Goal: Information Seeking & Learning: Learn about a topic

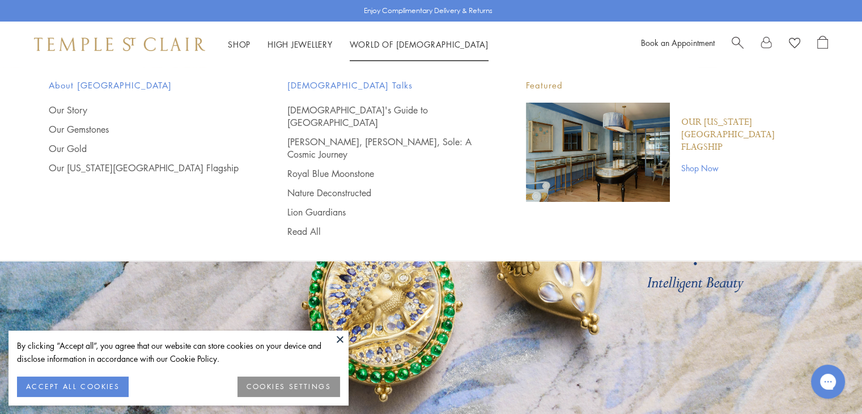
click at [315, 82] on span "[DEMOGRAPHIC_DATA] Talks" at bounding box center [383, 85] width 193 height 14
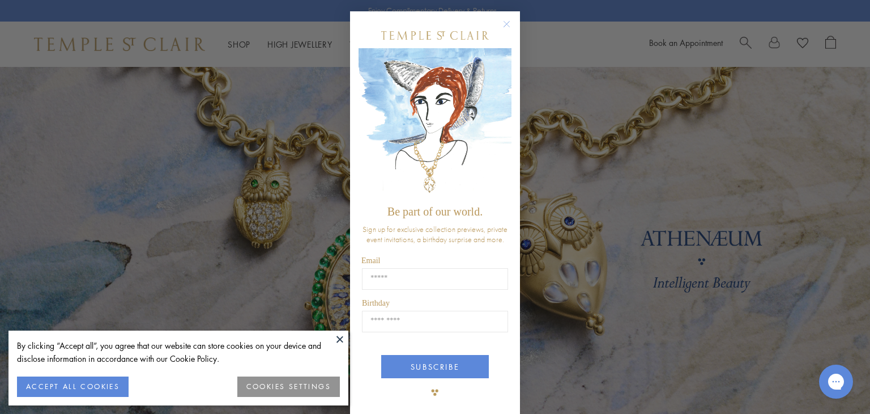
click at [502, 22] on circle "Close dialog" at bounding box center [507, 25] width 14 height 14
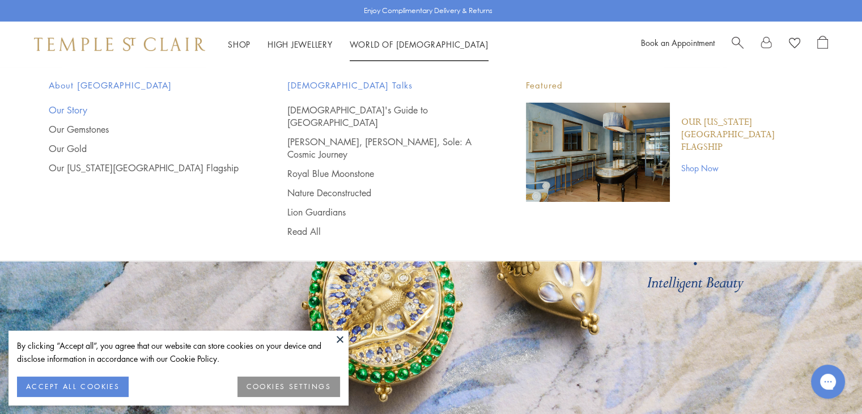
click at [67, 108] on link "Our Story" at bounding box center [145, 110] width 193 height 12
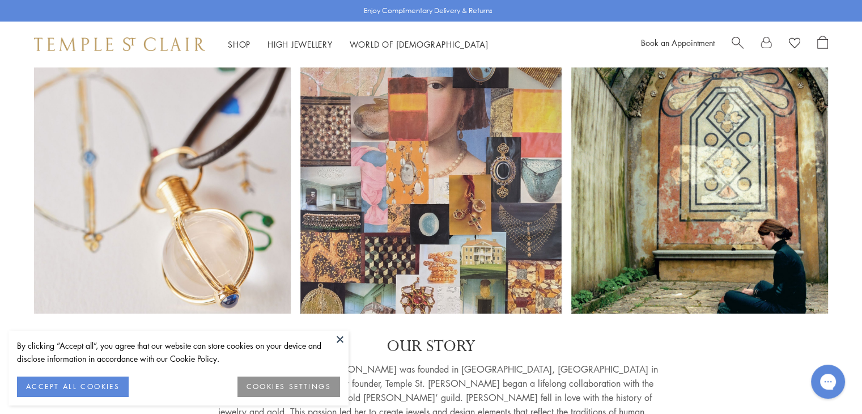
click at [71, 390] on button "ACCEPT ALL COOKIES" at bounding box center [73, 386] width 112 height 20
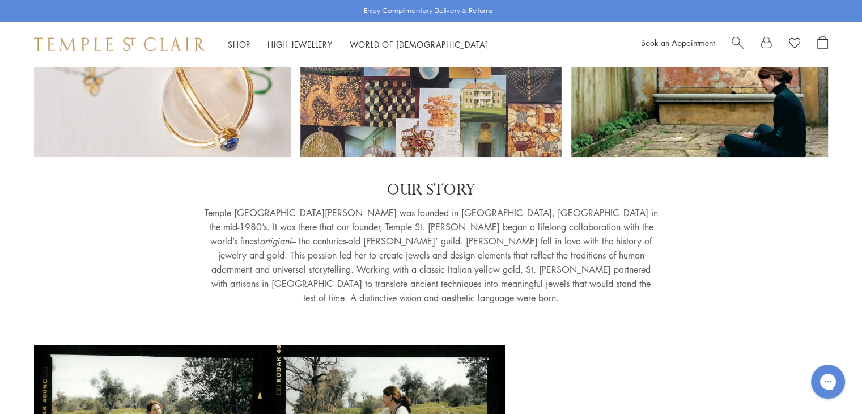
scroll to position [159, 0]
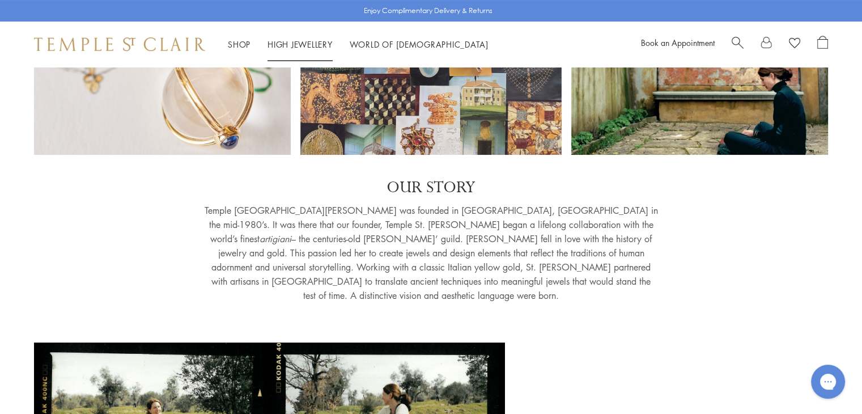
click at [297, 42] on link "High Jewellery High Jewellery" at bounding box center [299, 44] width 65 height 11
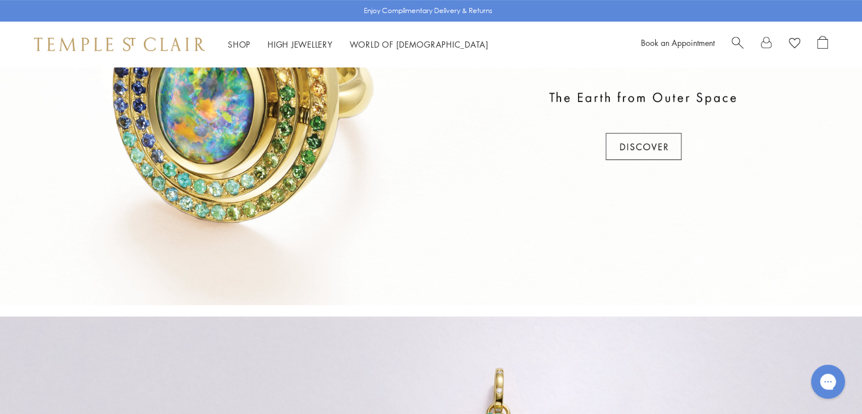
scroll to position [544, 0]
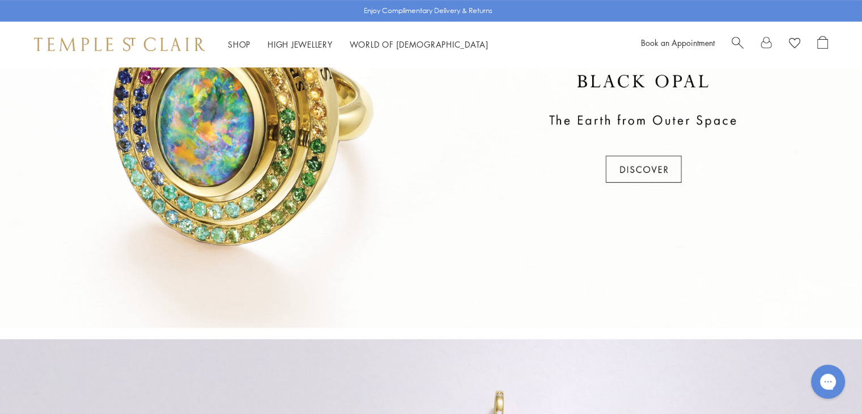
click at [663, 169] on div at bounding box center [431, 129] width 862 height 397
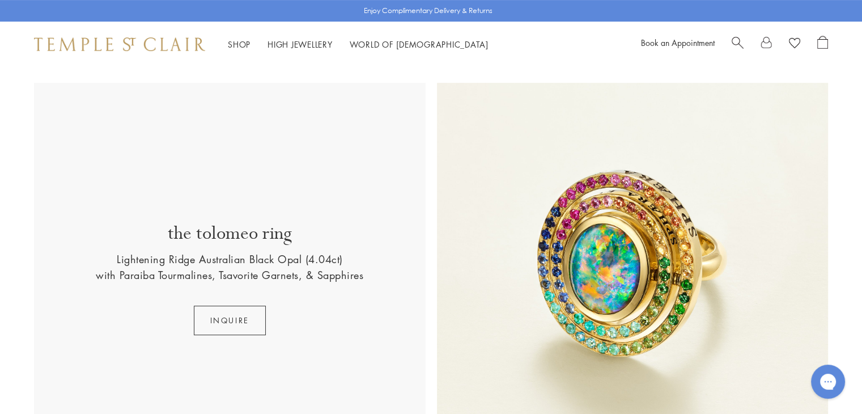
scroll to position [431, 0]
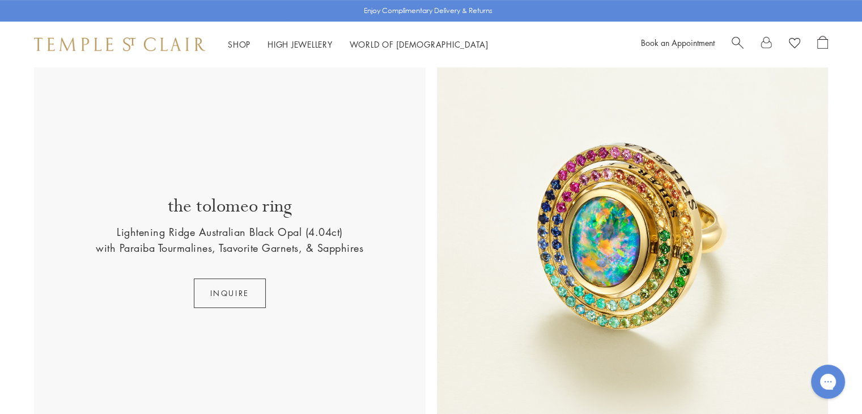
click at [607, 244] on img at bounding box center [633, 252] width 392 height 392
click at [304, 42] on link "High Jewellery High Jewellery" at bounding box center [299, 44] width 65 height 11
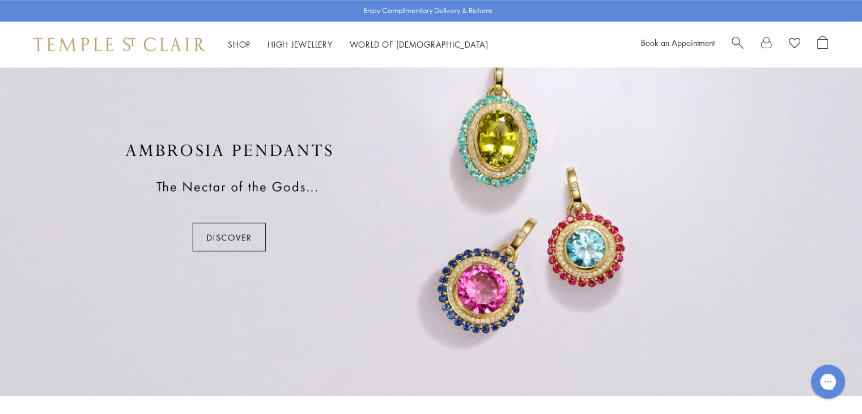
scroll to position [861, 0]
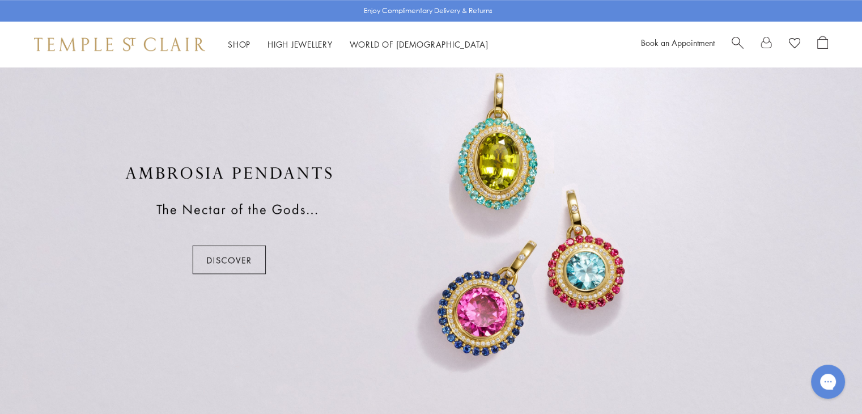
click at [216, 257] on div at bounding box center [431, 220] width 862 height 397
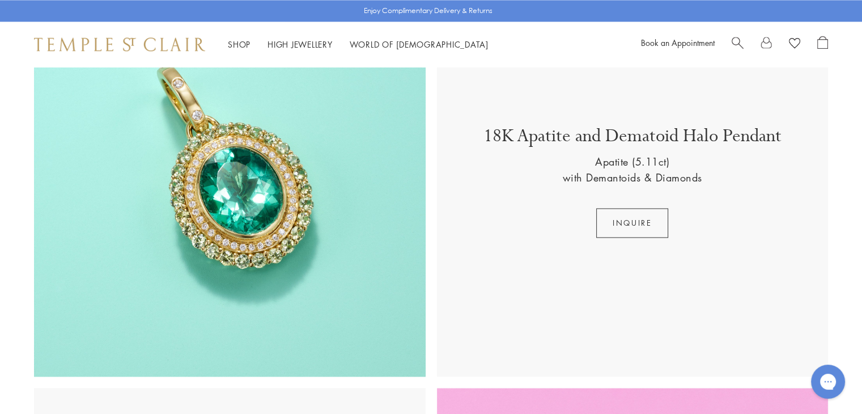
scroll to position [1700, 0]
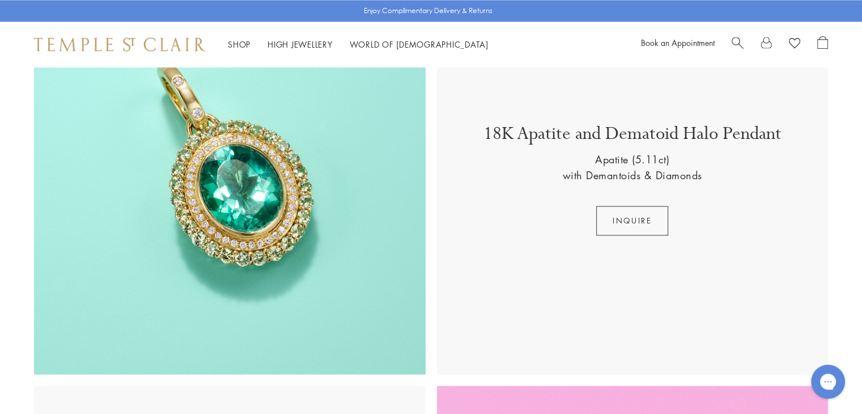
click at [576, 141] on p "18K Apatite and Dematoid Halo Pendant" at bounding box center [632, 136] width 298 height 29
click at [619, 219] on button "inquire" at bounding box center [632, 220] width 72 height 29
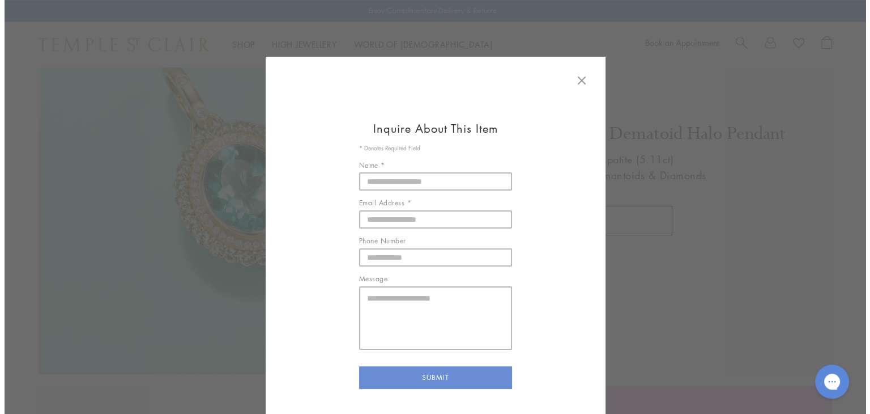
scroll to position [1712, 0]
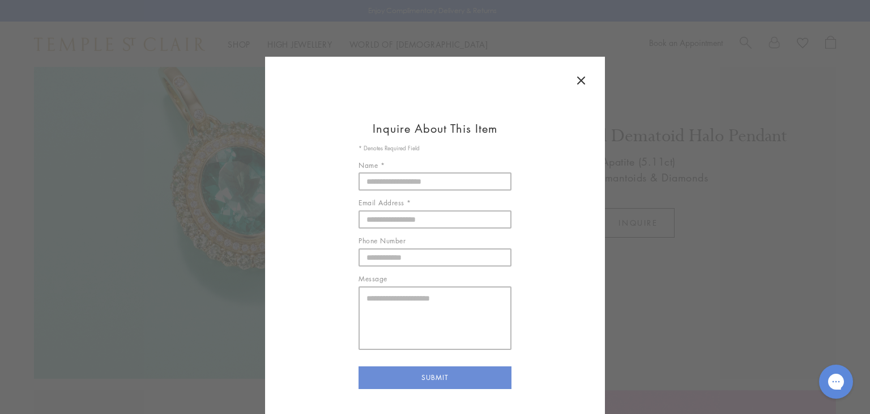
click at [578, 80] on icon at bounding box center [581, 80] width 7 height 7
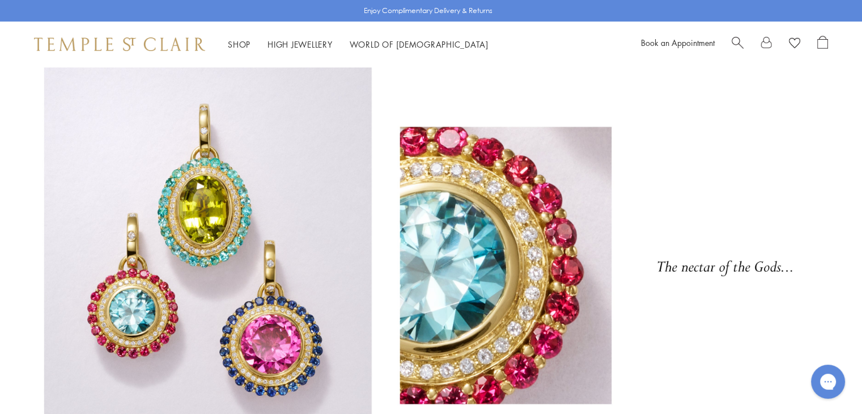
scroll to position [11, 0]
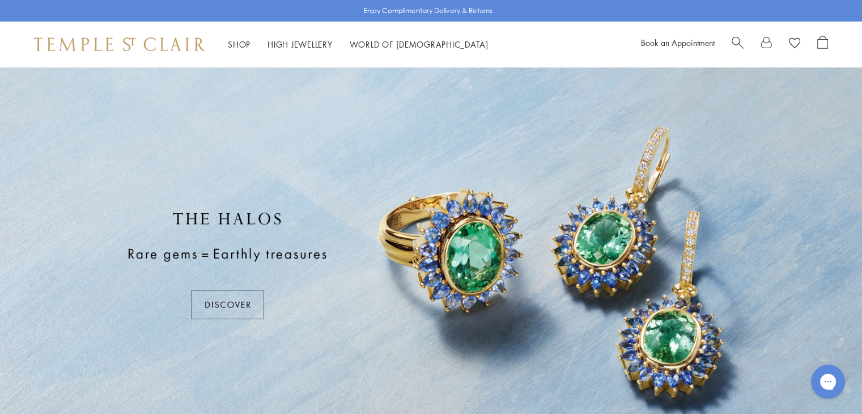
click at [233, 290] on div at bounding box center [431, 265] width 862 height 397
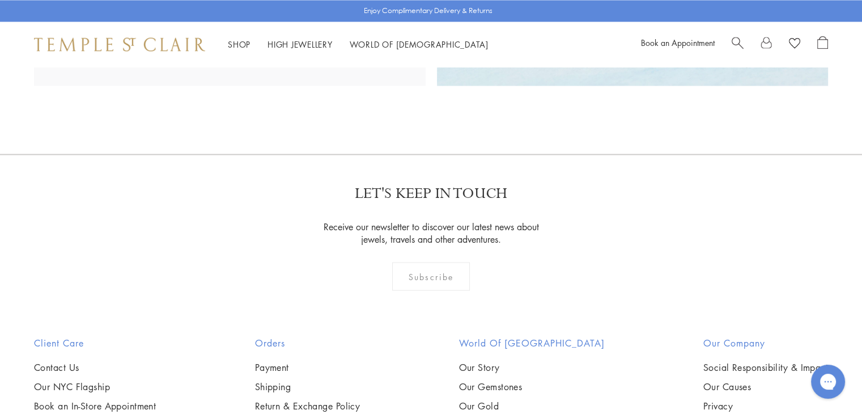
scroll to position [2040, 0]
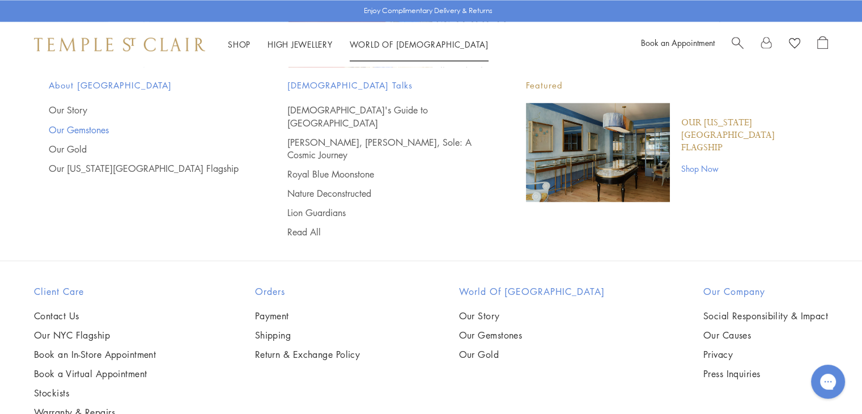
click at [85, 131] on link "Our Gemstones" at bounding box center [145, 129] width 193 height 12
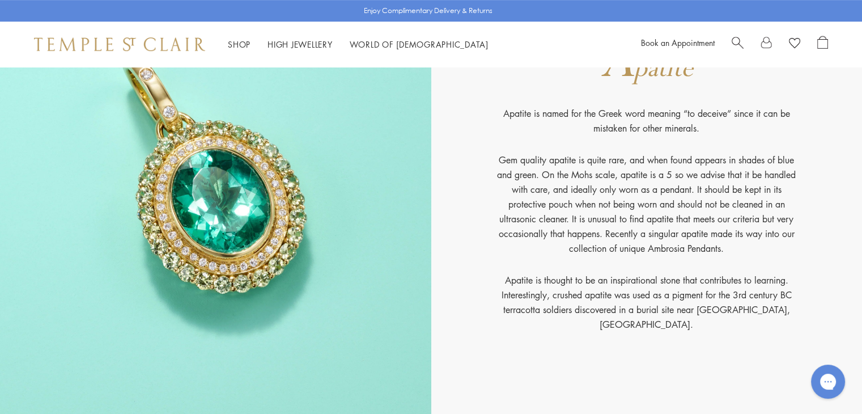
scroll to position [567, 0]
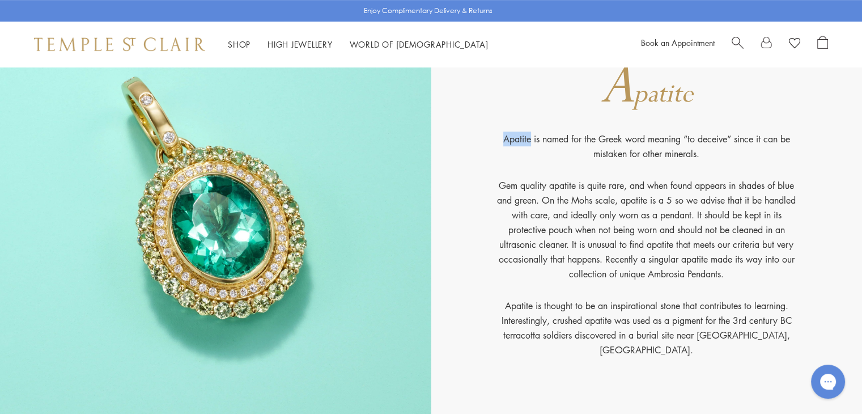
drag, startPoint x: 503, startPoint y: 148, endPoint x: 527, endPoint y: 143, distance: 24.8
click at [527, 143] on p "Apatite is named for the Greek word meaning “to deceive” since it can be mistak…" at bounding box center [647, 154] width 306 height 46
copy p "Apatite"
click at [512, 215] on p "Gem quality apatite is quite rare, and when found appears in shades of blue and…" at bounding box center [647, 238] width 306 height 120
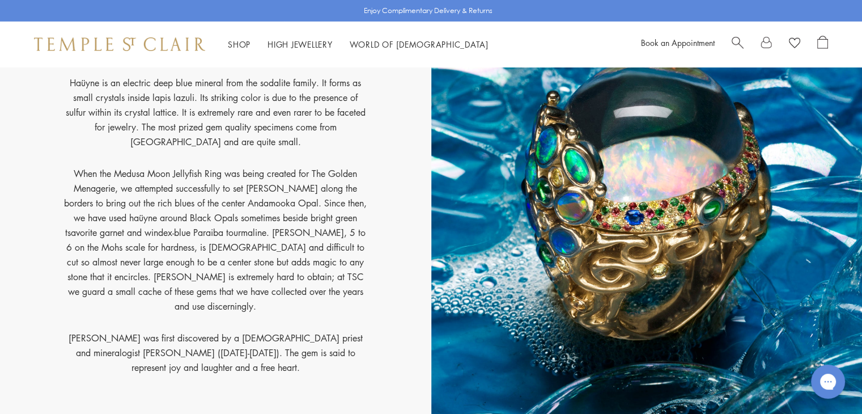
scroll to position [3898, 0]
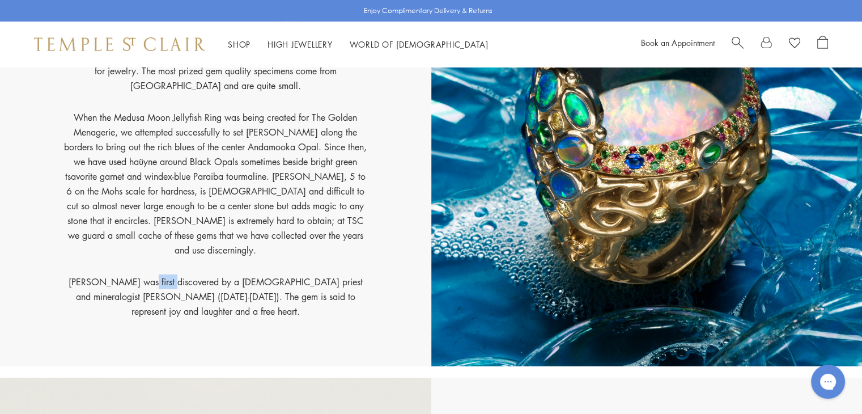
drag, startPoint x: 70, startPoint y: 270, endPoint x: 105, endPoint y: 278, distance: 35.6
click at [105, 278] on p "[PERSON_NAME] was first discovered by a [DEMOGRAPHIC_DATA] priest and mineralog…" at bounding box center [215, 296] width 306 height 44
copy p "Haüyne"
click at [283, 266] on p "When the Medusa Moon Jellyfish Ring was being created for The Golden Menagerie,…" at bounding box center [215, 192] width 306 height 164
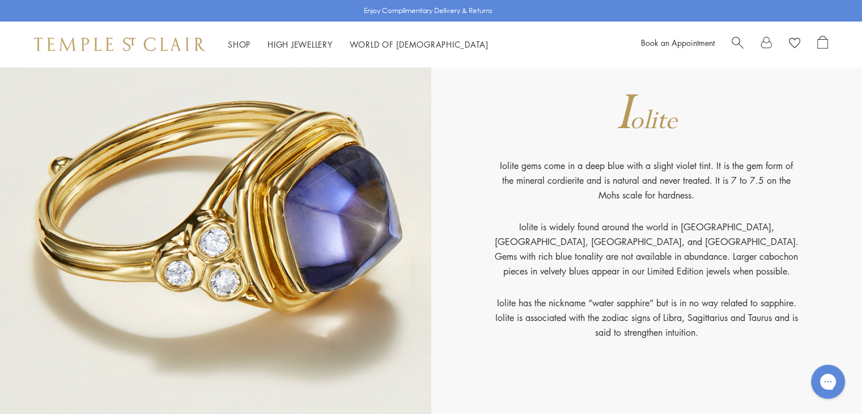
scroll to position [4261, 0]
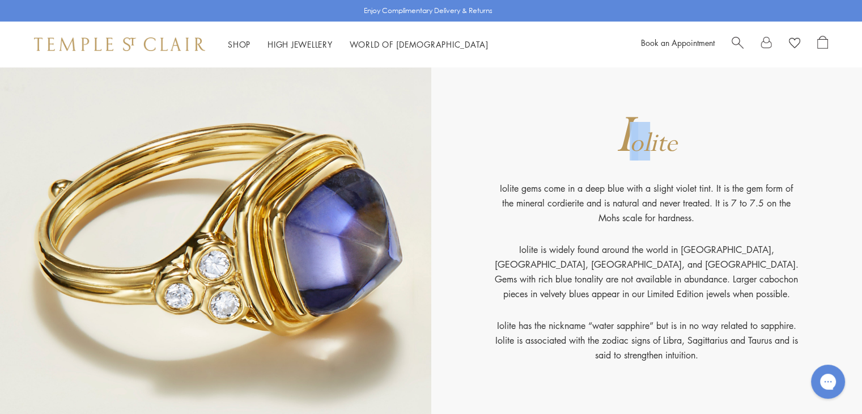
drag, startPoint x: 628, startPoint y: 133, endPoint x: 651, endPoint y: 141, distance: 24.4
click at [651, 141] on div "I olite" at bounding box center [646, 140] width 61 height 36
click at [503, 184] on p "Iolite gems come in a deep blue with a slight violet tint. It is the gem form o…" at bounding box center [647, 211] width 306 height 61
drag, startPoint x: 497, startPoint y: 185, endPoint x: 516, endPoint y: 186, distance: 19.3
click at [516, 186] on p "Iolite gems come in a deep blue with a slight violet tint. It is the gem form o…" at bounding box center [647, 211] width 306 height 61
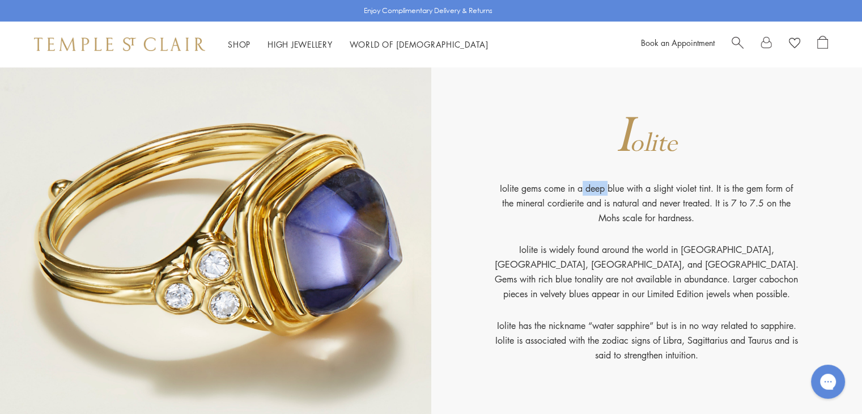
copy p "Iolite"
click at [521, 266] on p "Iolite is widely found around the world in Australia, Africa, South America, an…" at bounding box center [647, 280] width 306 height 76
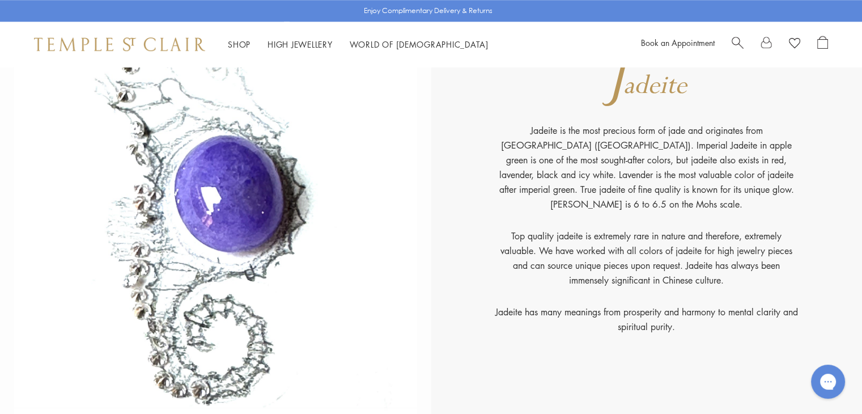
scroll to position [5236, 0]
drag, startPoint x: 499, startPoint y: 301, endPoint x: 529, endPoint y: 307, distance: 31.0
click at [529, 307] on p "Jadeite has many meanings from prosperity and harmony to mental clarity and spi…" at bounding box center [647, 317] width 306 height 29
copy p "Jadeite"
click at [596, 260] on p "Top quality jadeite is extremely rare in nature and therefore, extremely valuab…" at bounding box center [647, 265] width 306 height 76
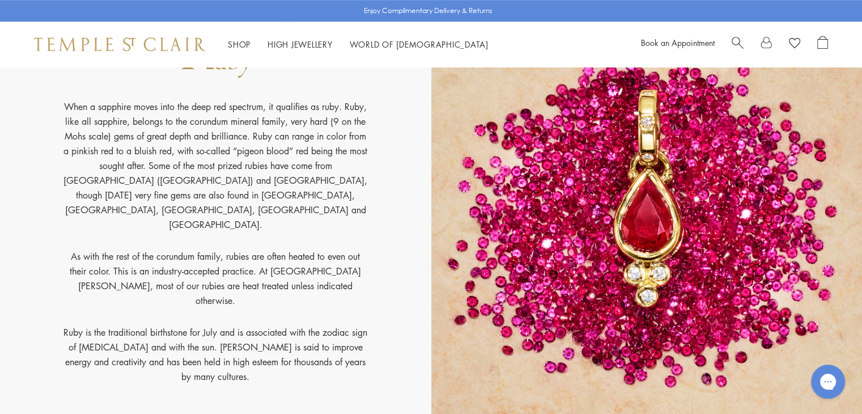
scroll to position [9406, 0]
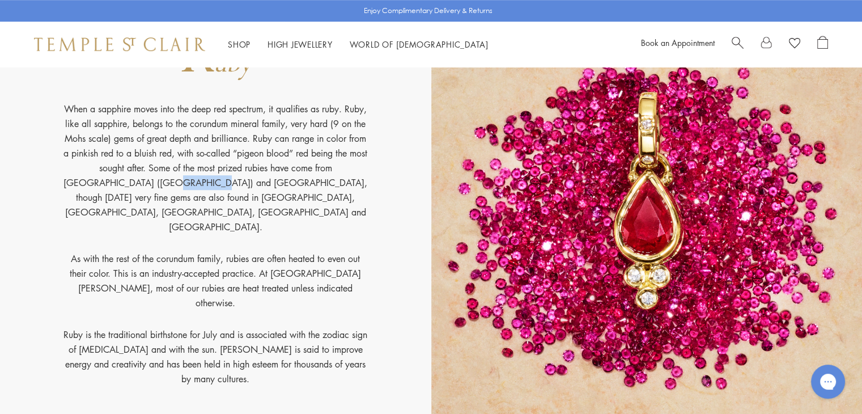
drag, startPoint x: 95, startPoint y: 204, endPoint x: 136, endPoint y: 208, distance: 41.6
click at [136, 208] on p "When a sapphire moves into the deep red spectrum, it qualifies as ruby. Ruby, l…" at bounding box center [215, 176] width 306 height 150
copy p "(Myanmar)"
click at [343, 272] on p "As with the rest of the corundum family, rubies are often heated to even out th…" at bounding box center [215, 289] width 306 height 76
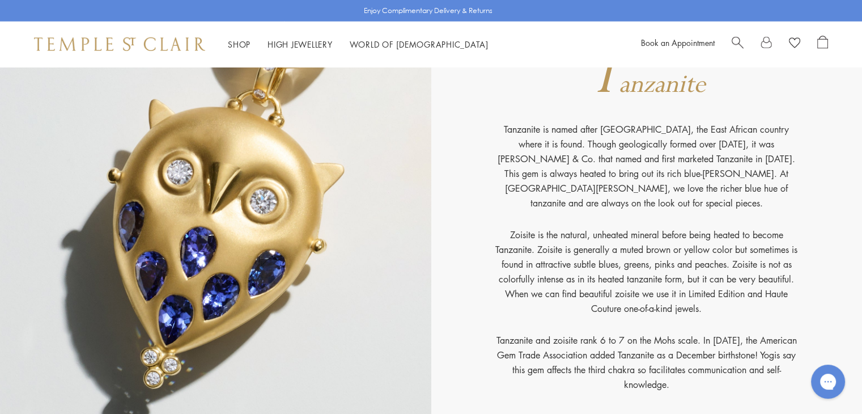
scroll to position [11718, 0]
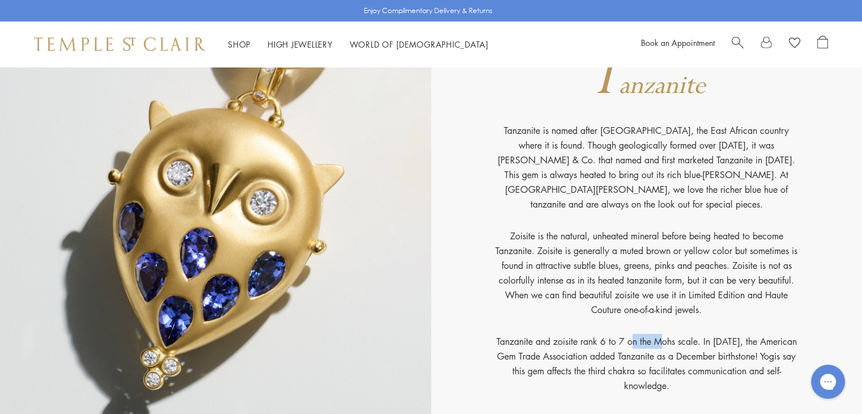
drag, startPoint x: 554, startPoint y: 331, endPoint x: 579, endPoint y: 331, distance: 25.5
click at [579, 334] on p "Tanzanite and zoisite rank 6 to 7 on the Mohs scale. In 2002, the American Gem …" at bounding box center [647, 363] width 306 height 59
copy p "zoisite"
click at [550, 318] on p "Zoisite is the natural, unheated mineral before being heated to become Tanzanit…" at bounding box center [647, 280] width 306 height 105
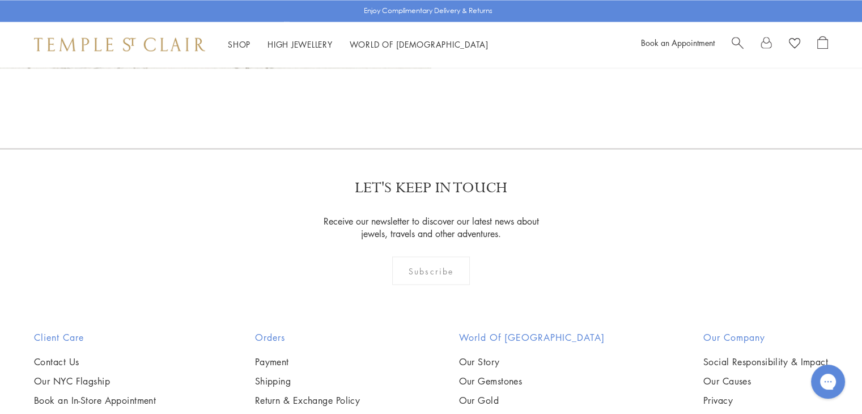
scroll to position [14913, 0]
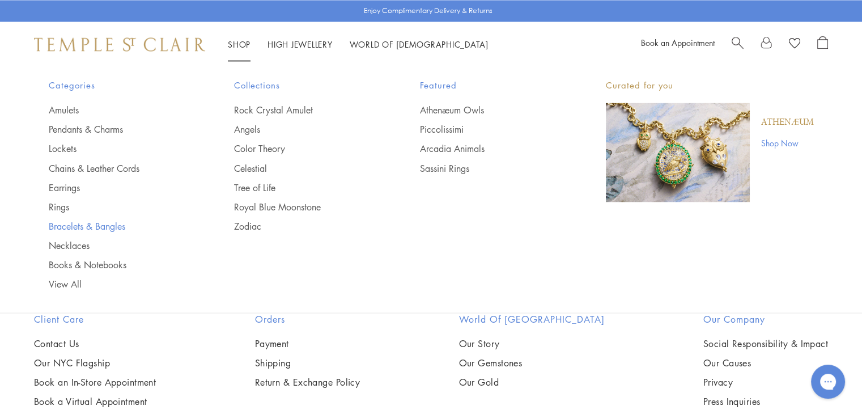
click at [86, 225] on link "Bracelets & Bangles" at bounding box center [119, 225] width 141 height 12
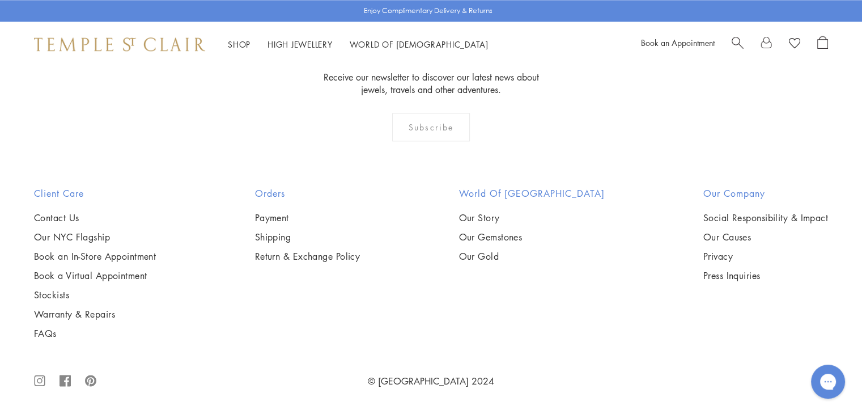
scroll to position [3667, 0]
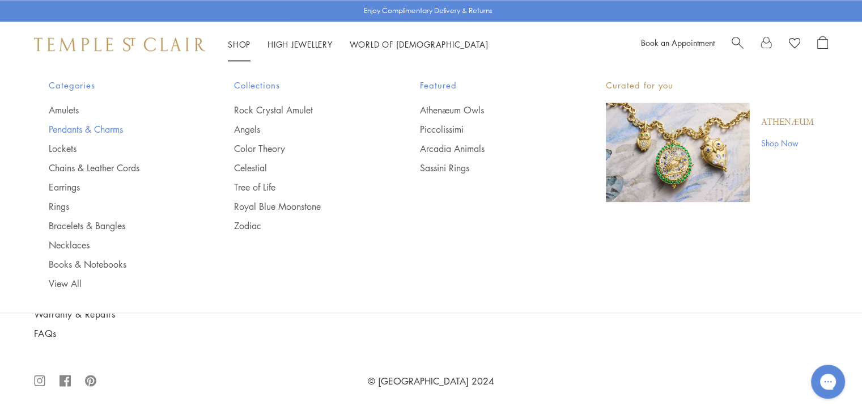
click at [83, 131] on link "Pendants & Charms" at bounding box center [119, 129] width 141 height 12
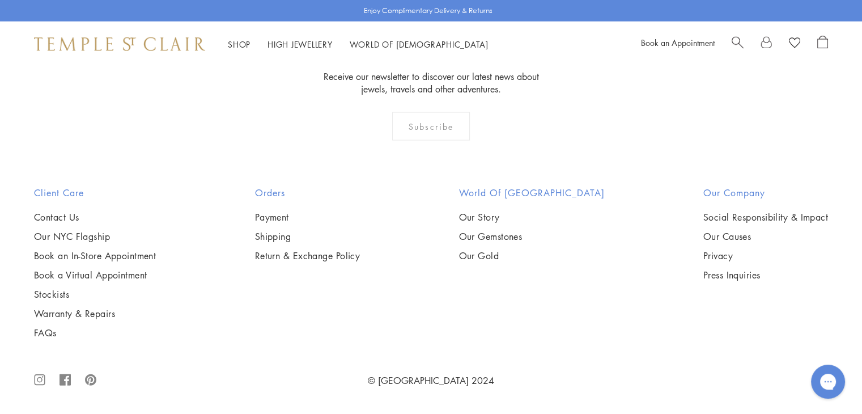
scroll to position [4760, 0]
click at [0, 0] on img at bounding box center [0, 0] width 0 height 0
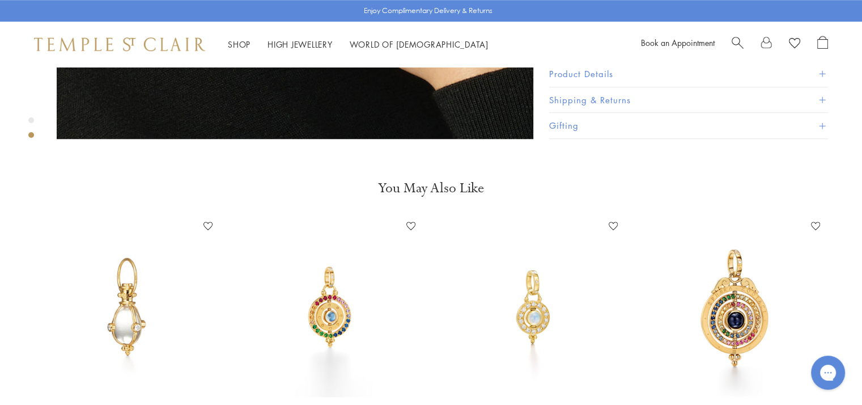
scroll to position [929, 0]
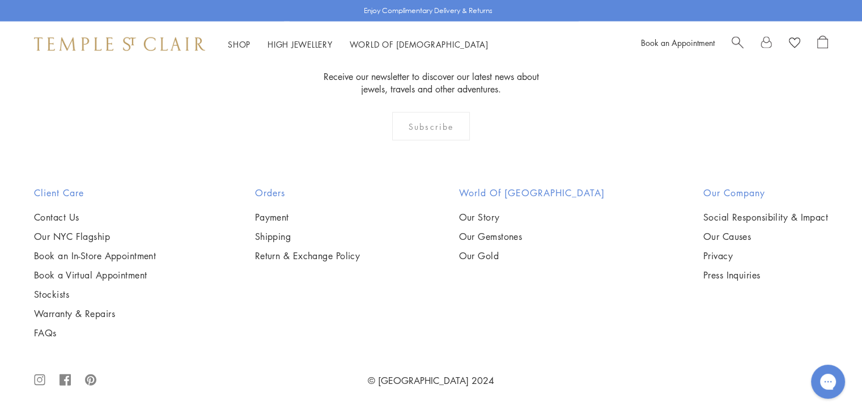
scroll to position [5110, 0]
click at [0, 0] on img at bounding box center [0, 0] width 0 height 0
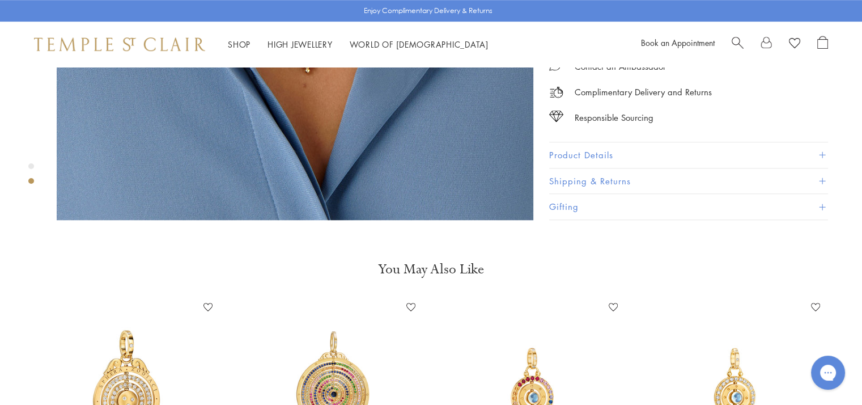
scroll to position [816, 0]
click at [678, 143] on button "Product Details" at bounding box center [688, 155] width 279 height 25
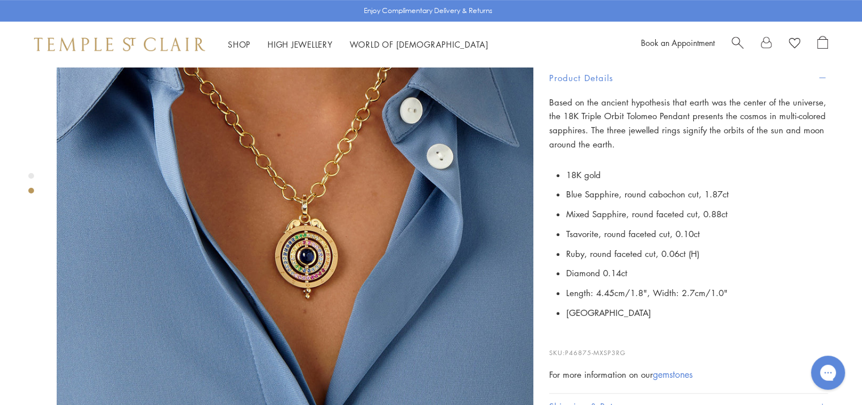
scroll to position [589, 0]
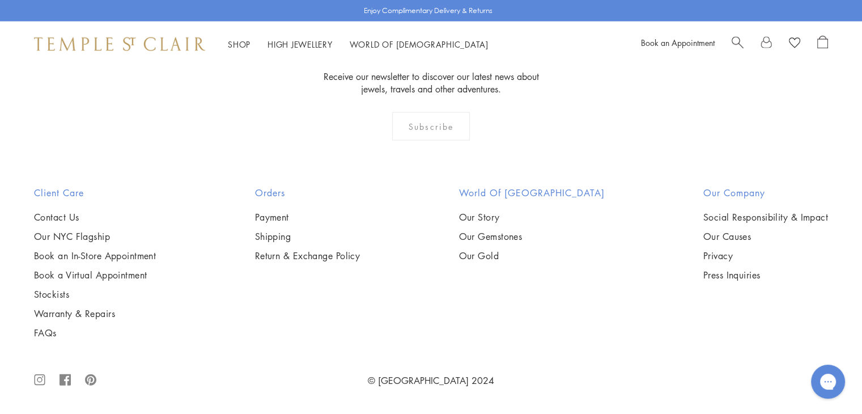
scroll to position [7253, 0]
